Goal: Submit feedback/report problem

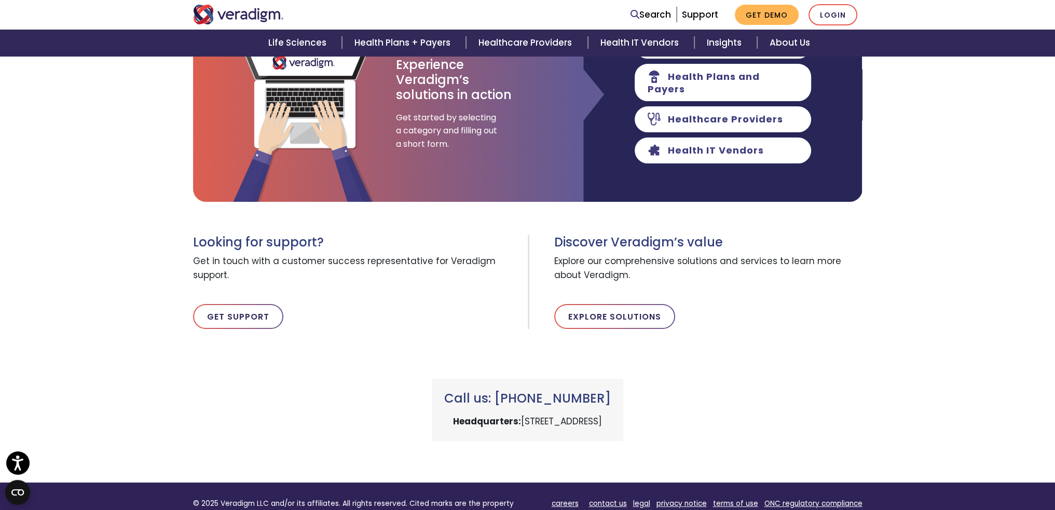
scroll to position [208, 0]
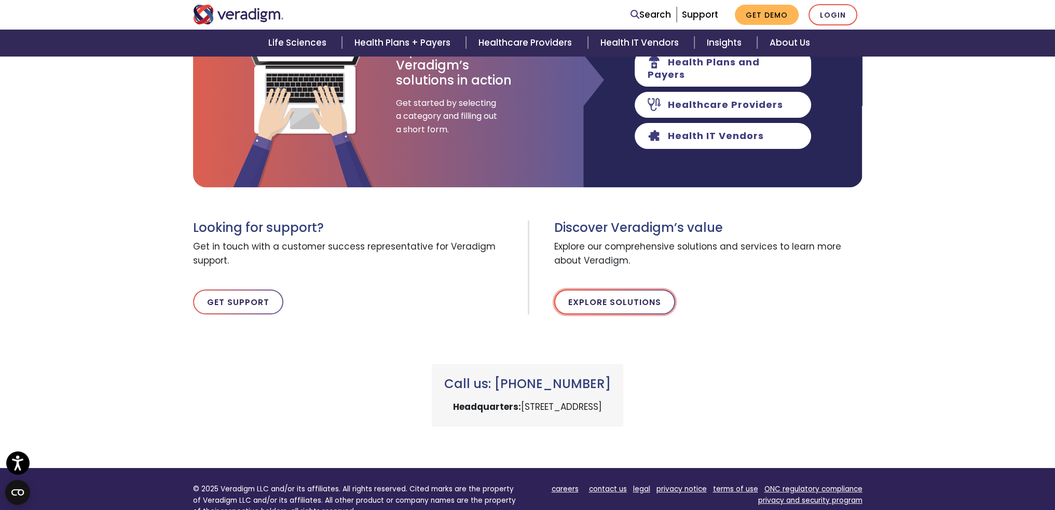
click at [595, 302] on link "Explore Solutions" at bounding box center [614, 302] width 121 height 25
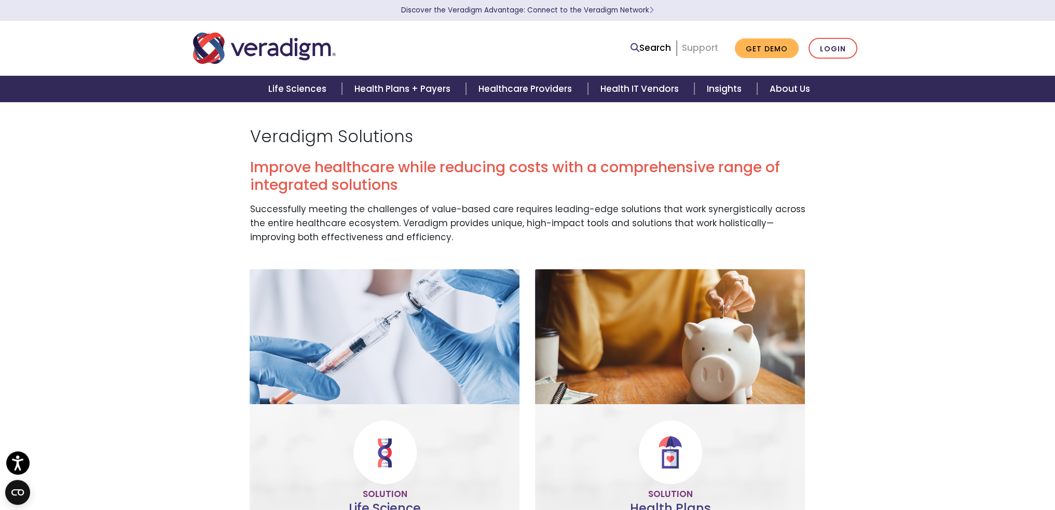
click at [700, 48] on link "Support" at bounding box center [700, 48] width 36 height 12
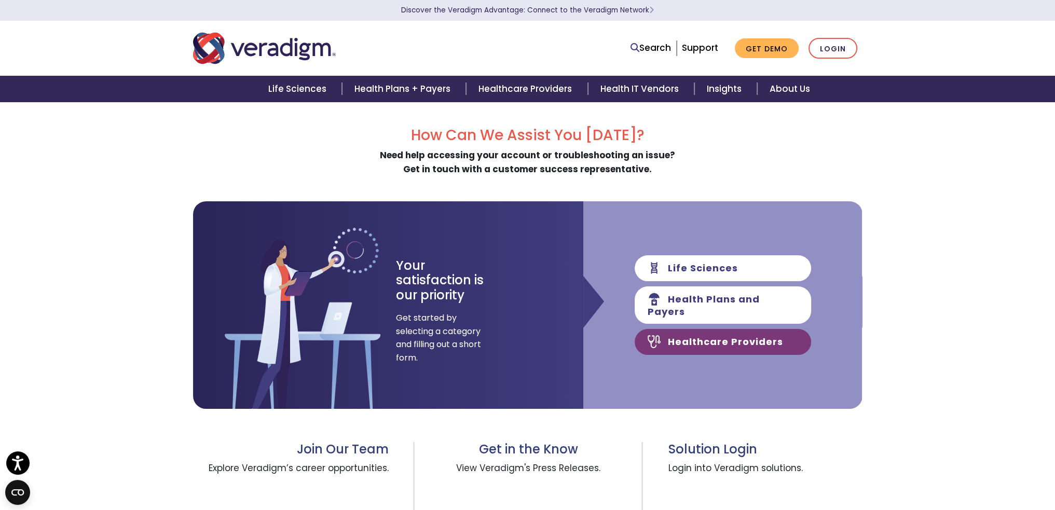
click at [694, 338] on link "Healthcare Providers" at bounding box center [723, 342] width 176 height 26
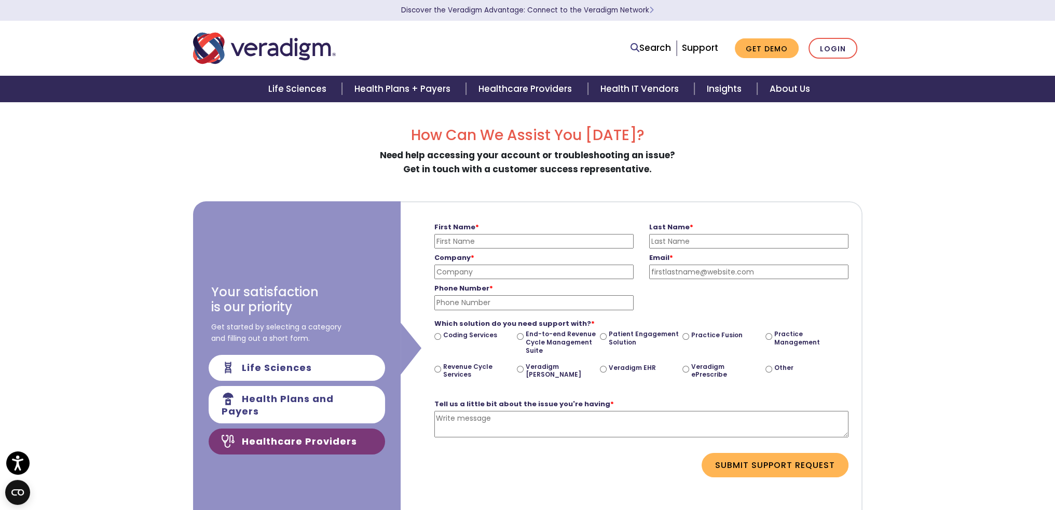
click at [492, 239] on input "First Name *" at bounding box center [533, 241] width 199 height 15
type input "KIRK"
type input "ANDERSON"
type input "Yavapai Regional Medical Center"
type input "kirkanderson22@gmail.com"
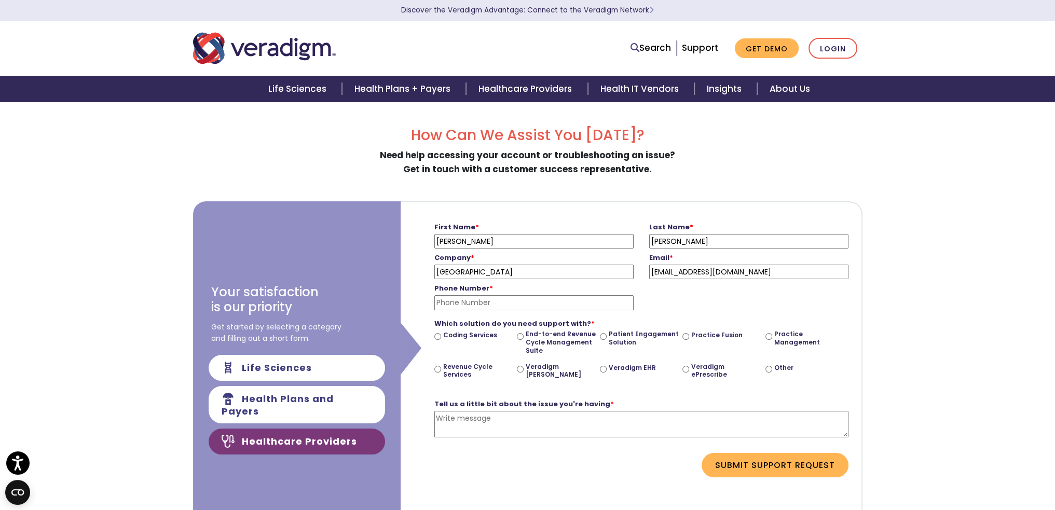
type input "9288992692"
drag, startPoint x: 559, startPoint y: 274, endPoint x: 306, endPoint y: 278, distance: 253.3
click at [306, 278] on div "Your satisfaction is our priority Get started by selecting a category and filli…" at bounding box center [527, 369] width 669 height 337
type input "Community Health Center of Yavapai"
type input "kirk.anderson@yavapaiaz.gov"
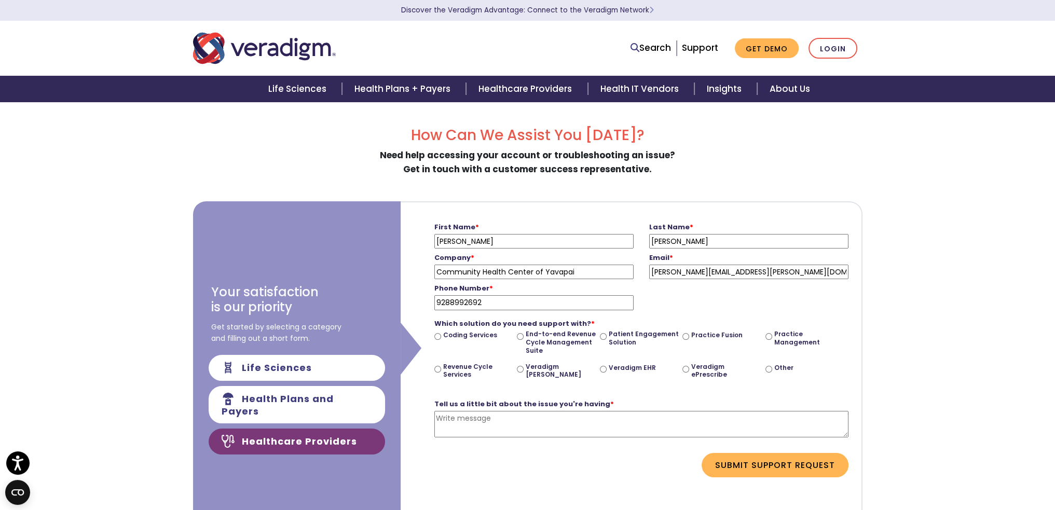
drag, startPoint x: 413, startPoint y: 302, endPoint x: 375, endPoint y: 300, distance: 38.4
click at [375, 300] on div "Your satisfaction is our priority Get started by selecting a category and filli…" at bounding box center [527, 369] width 669 height 337
type input "928-442-5512"
click at [770, 367] on input "Other" at bounding box center [768, 369] width 7 height 7
radio input "true"
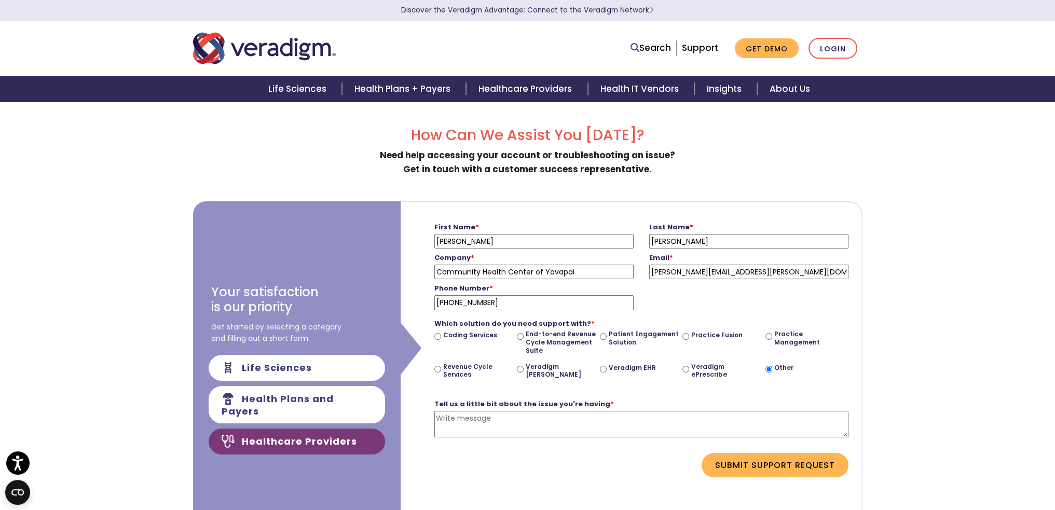
click at [467, 417] on textarea "Tell us a little bit about the issue you're having *" at bounding box center [641, 424] width 414 height 26
paste textarea "We are a Federally Qualified Health Center (FQHC) currently utilizing NextGen a…"
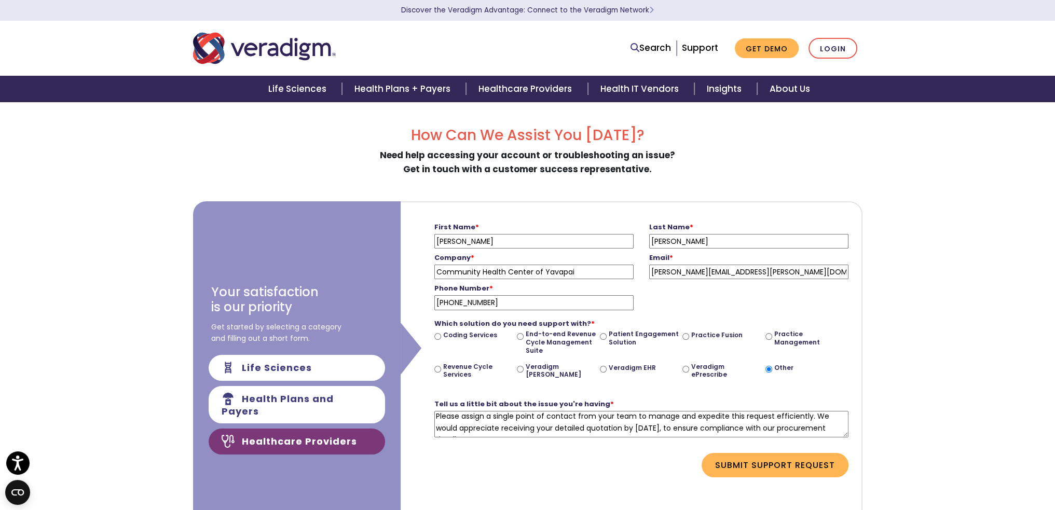
drag, startPoint x: 670, startPoint y: 427, endPoint x: 635, endPoint y: 427, distance: 34.8
click at [635, 427] on textarea "We are a Federally Qualified Health Center (FQHC) currently utilizing NextGen a…" at bounding box center [641, 424] width 414 height 26
type textarea "We are a Federally Qualified Health Center (FQHC) currently utilizing NextGen a…"
click at [762, 460] on button "Submit Support Request" at bounding box center [775, 465] width 147 height 24
